Goal: Task Accomplishment & Management: Use online tool/utility

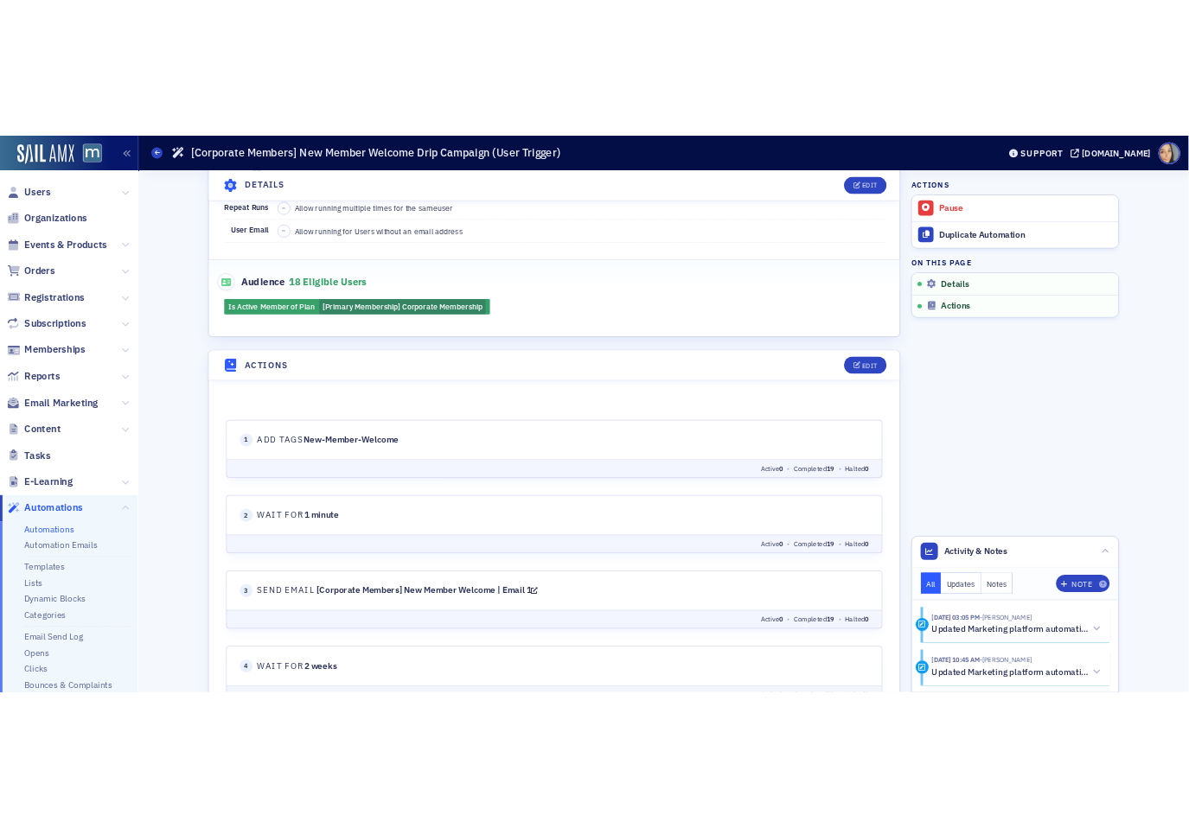
scroll to position [377, 0]
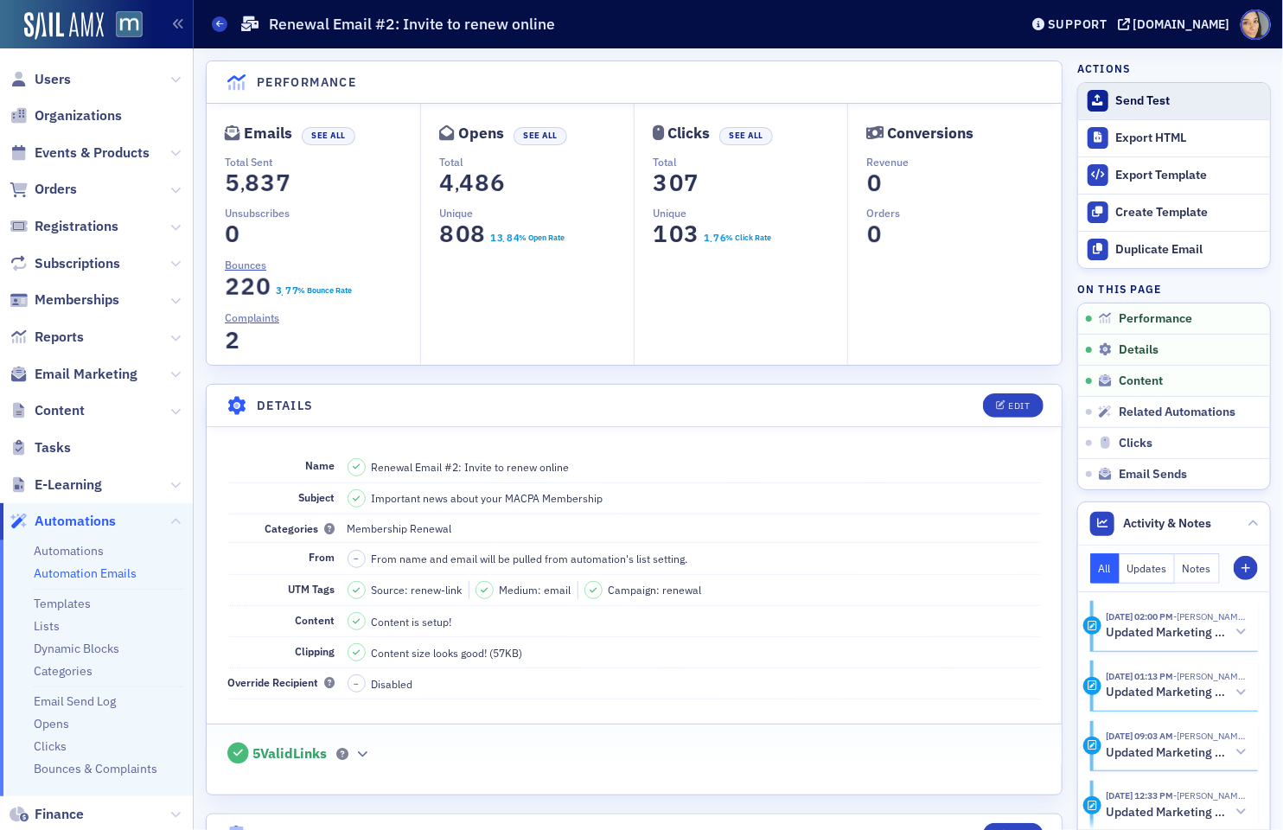
click at [1124, 100] on div "Send Test" at bounding box center [1188, 101] width 145 height 16
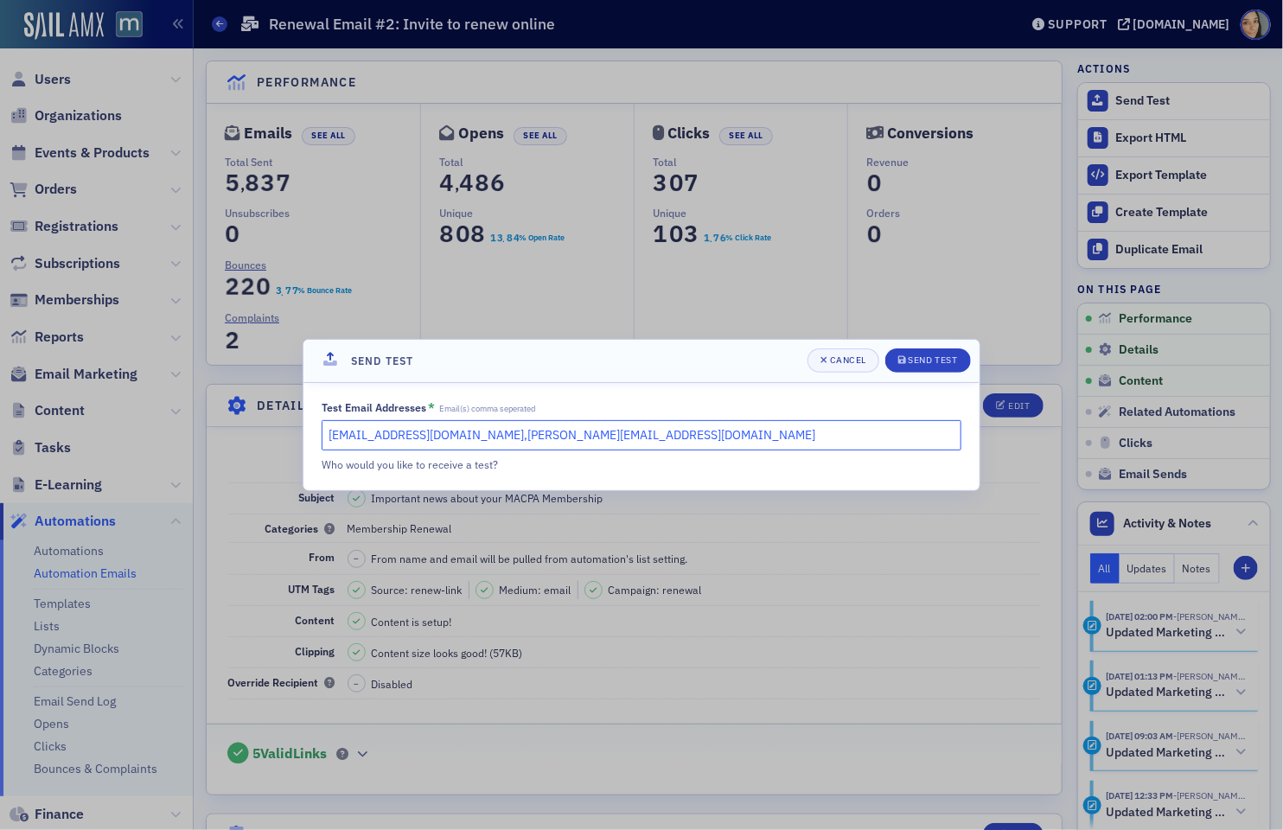
click at [707, 438] on input "aiyana@blueoceanideas.com,katie@blueoceanideas.com" at bounding box center [642, 435] width 640 height 30
type input "aiyana@blueoceanideas.com"
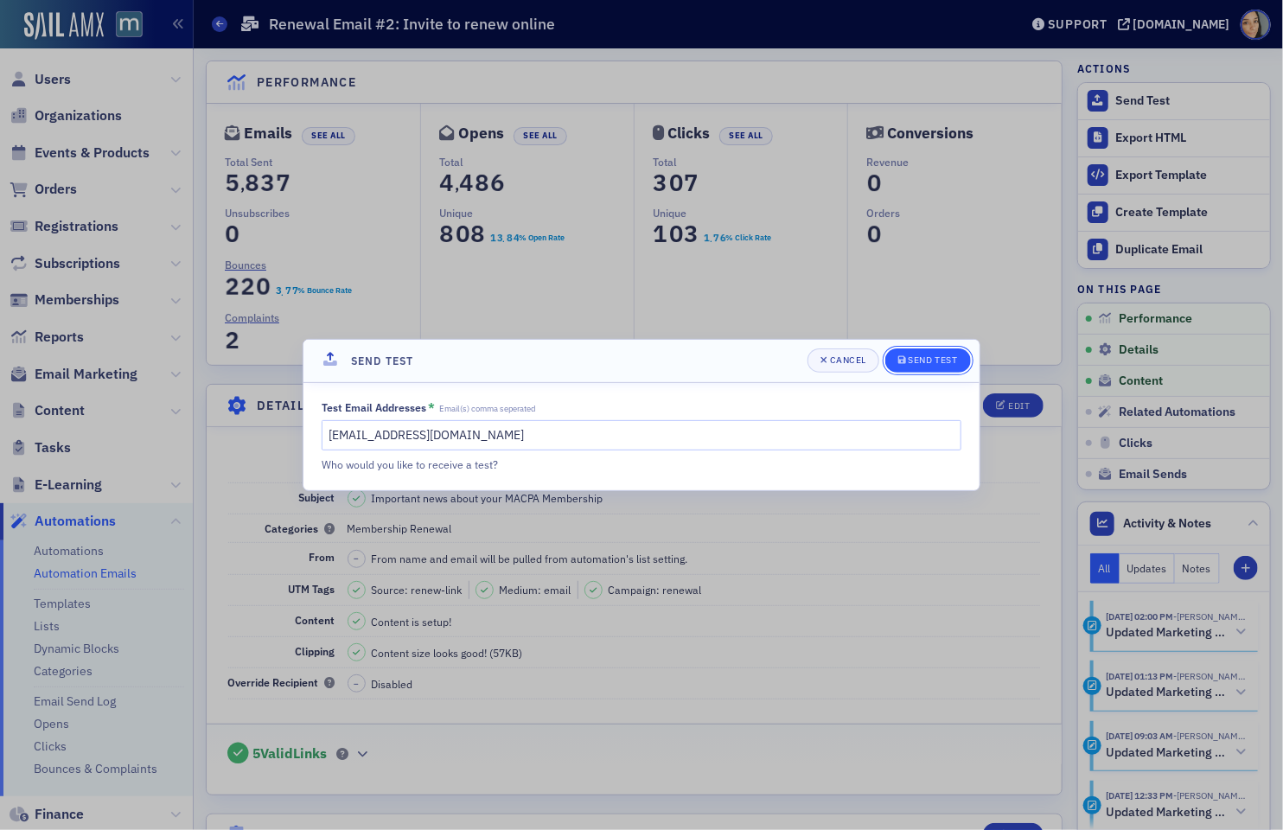
click at [955, 363] on div "Send Test" at bounding box center [933, 360] width 49 height 10
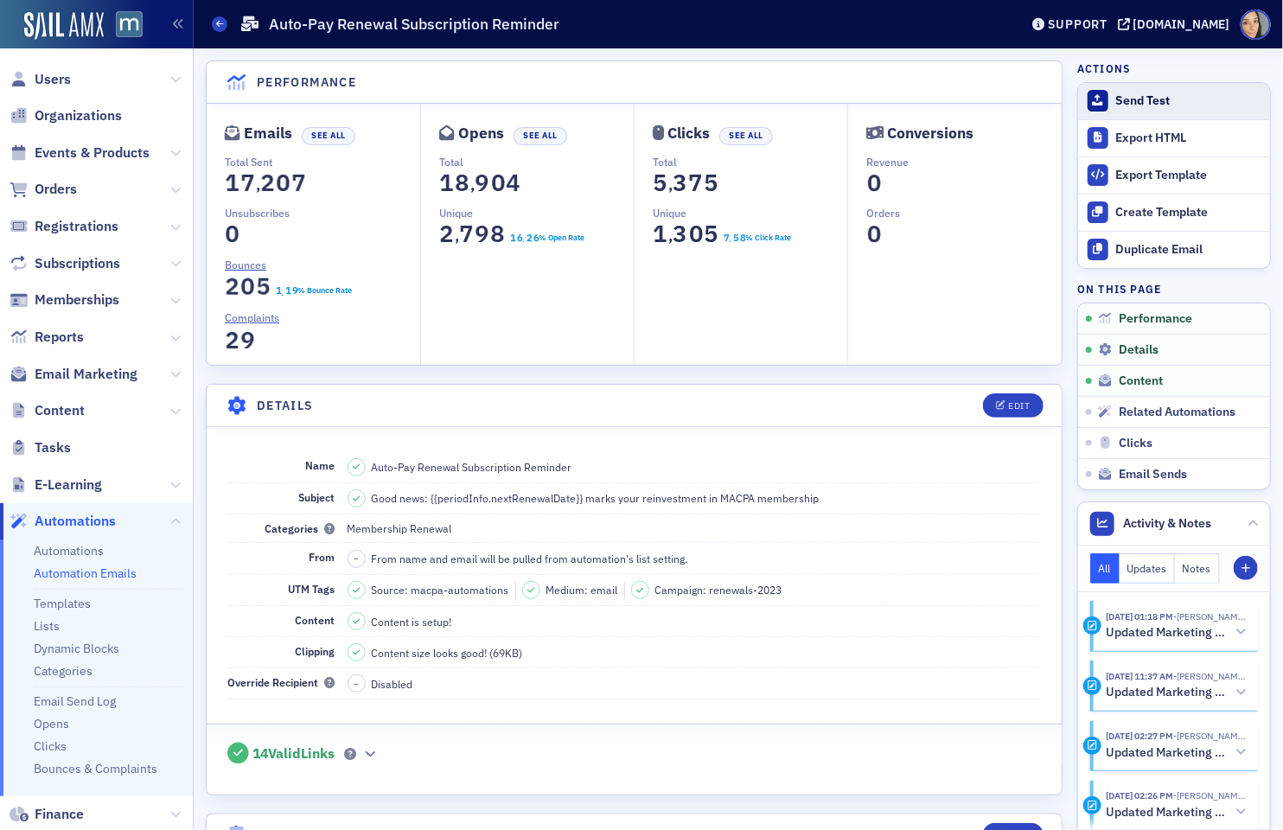
click at [1128, 99] on div "Send Test" at bounding box center [1188, 101] width 145 height 16
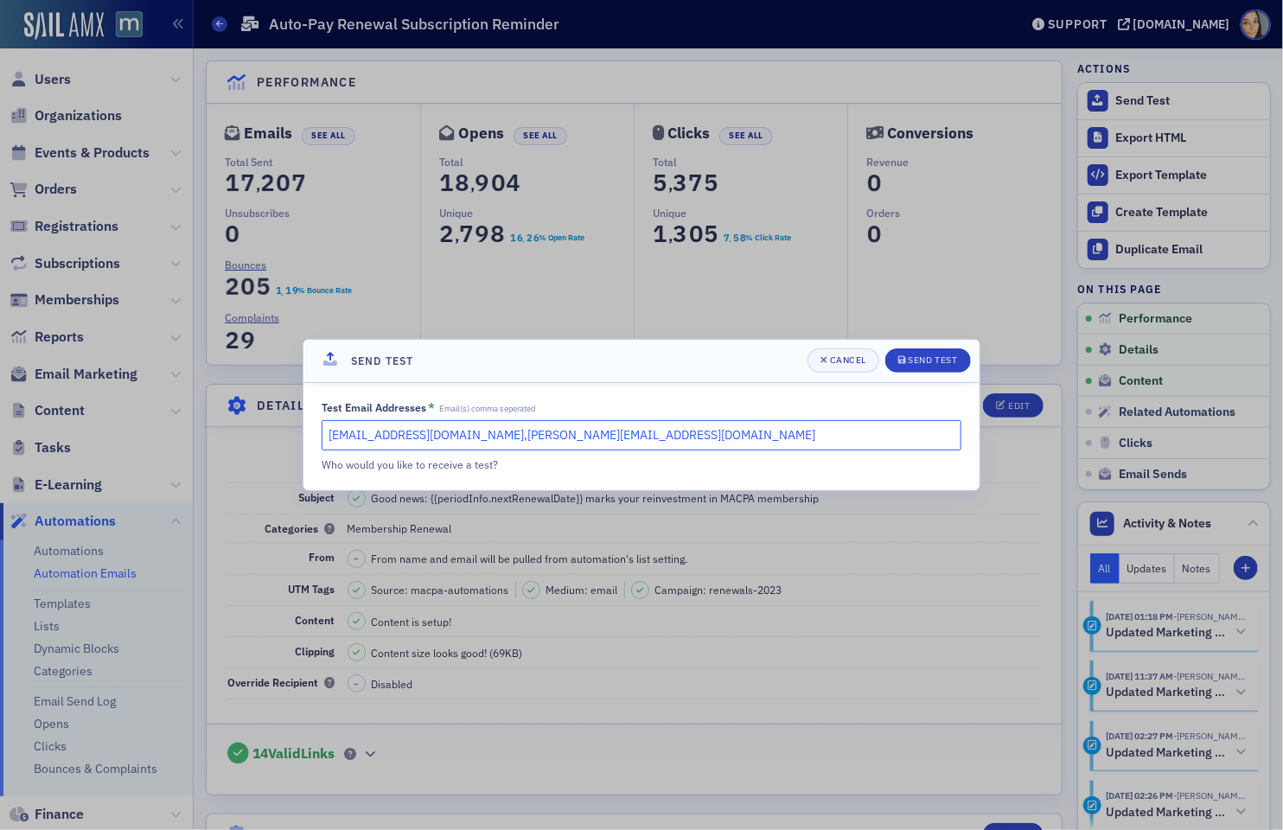
drag, startPoint x: 663, startPoint y: 437, endPoint x: 491, endPoint y: 438, distance: 172.1
click at [491, 438] on input "aiyana@blueoceanideas.com,katie@blueoceanideas.com" at bounding box center [642, 435] width 640 height 30
type input "aiyana@blueoceanideas.com"
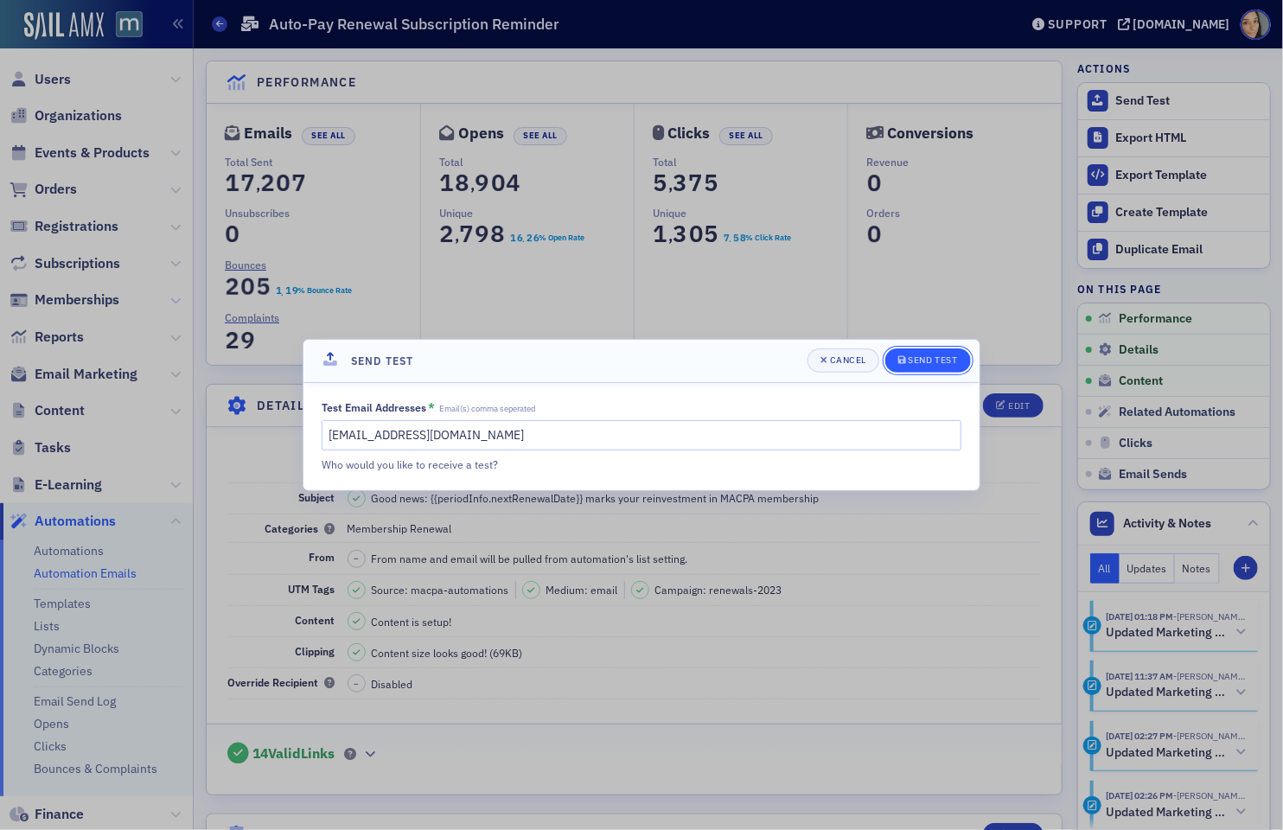
click at [917, 365] on div "Send Test" at bounding box center [933, 360] width 49 height 10
